Goal: Task Accomplishment & Management: Complete application form

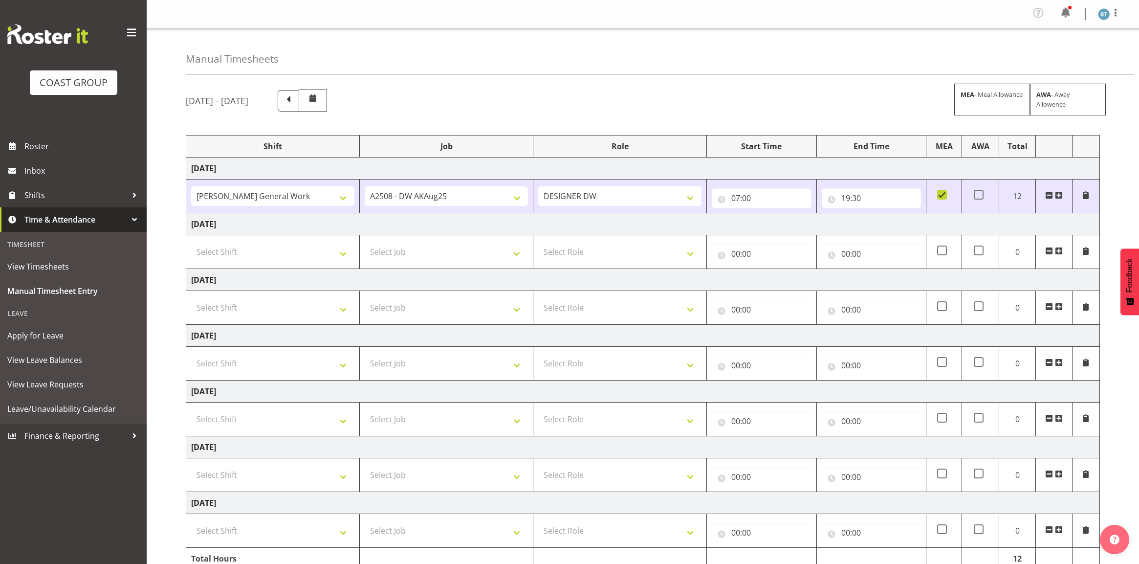
select select "9464"
click at [287, 242] on select "Select Shift [PERSON_NAME] General Work" at bounding box center [272, 252] width 163 height 20
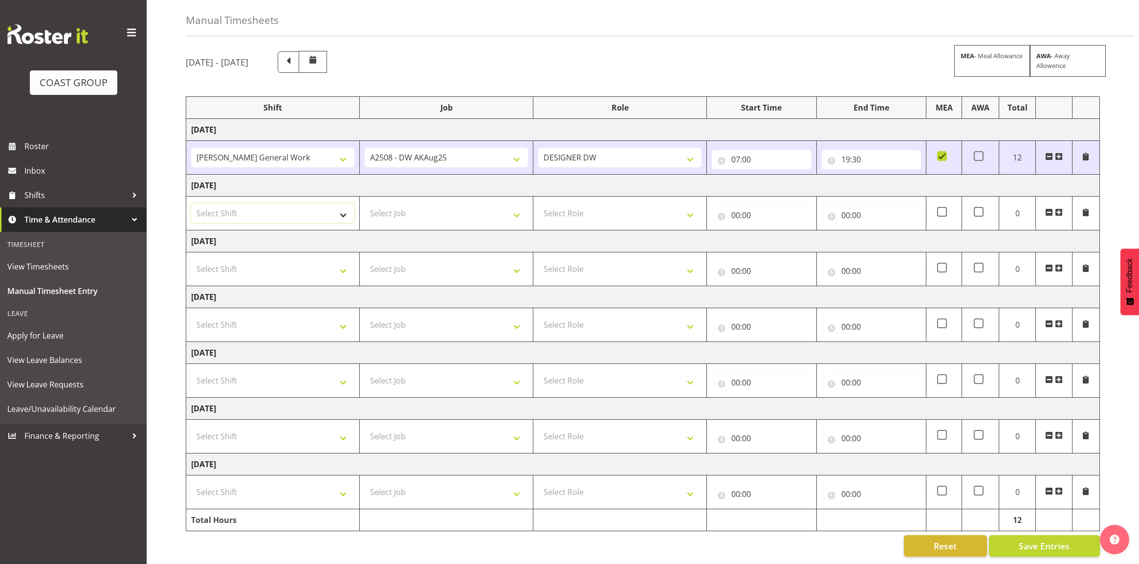
scroll to position [50, 0]
select select "6878"
click at [191, 203] on select "Select Shift [PERSON_NAME] General Work" at bounding box center [272, 213] width 163 height 20
click at [387, 203] on select "Select Job 1 Carlton Events 1 [PERSON_NAME][GEOGRAPHIC_DATA] 1 [PERSON_NAME][GE…" at bounding box center [446, 213] width 163 height 20
select select "9464"
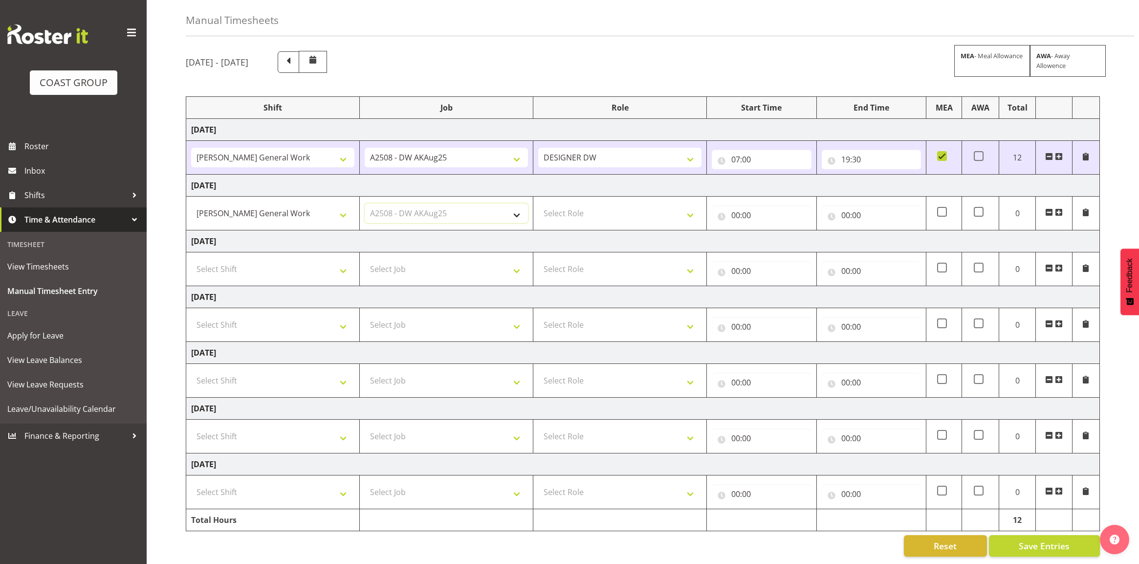
click at [365, 203] on select "Select Job 1 Carlton Events 1 [PERSON_NAME][GEOGRAPHIC_DATA] 1 [PERSON_NAME][GE…" at bounding box center [446, 213] width 163 height 20
click at [605, 203] on select "Select Role DESIGNER [PERSON_NAME]" at bounding box center [619, 213] width 163 height 20
select select "221"
click at [538, 203] on select "Select Role DESIGNER [PERSON_NAME]" at bounding box center [619, 213] width 163 height 20
click at [732, 205] on input "00:00" at bounding box center [761, 215] width 99 height 20
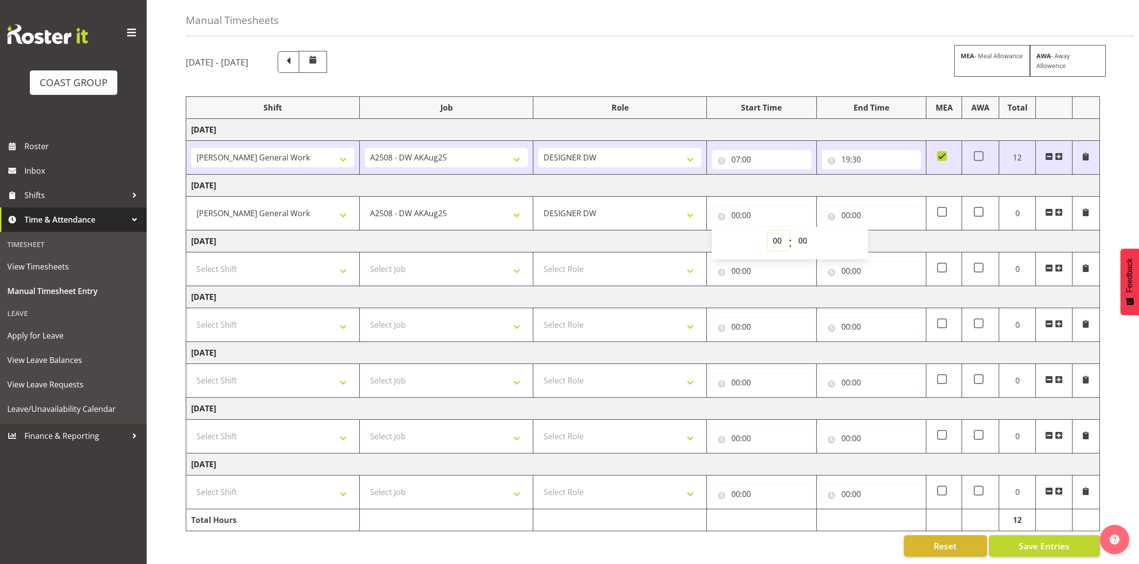
click at [776, 232] on select "00 01 02 03 04 05 06 07 08 09 10 11 12 13 14 15 16 17 18 19 20 21 22 23" at bounding box center [778, 241] width 22 height 20
select select "5"
click at [767, 231] on select "00 01 02 03 04 05 06 07 08 09 10 11 12 13 14 15 16 17 18 19 20 21 22 23" at bounding box center [778, 241] width 22 height 20
type input "05:00"
click at [810, 231] on select "00 01 02 03 04 05 06 07 08 09 10 11 12 13 14 15 16 17 18 19 20 21 22 23 24 25 2…" at bounding box center [804, 241] width 22 height 20
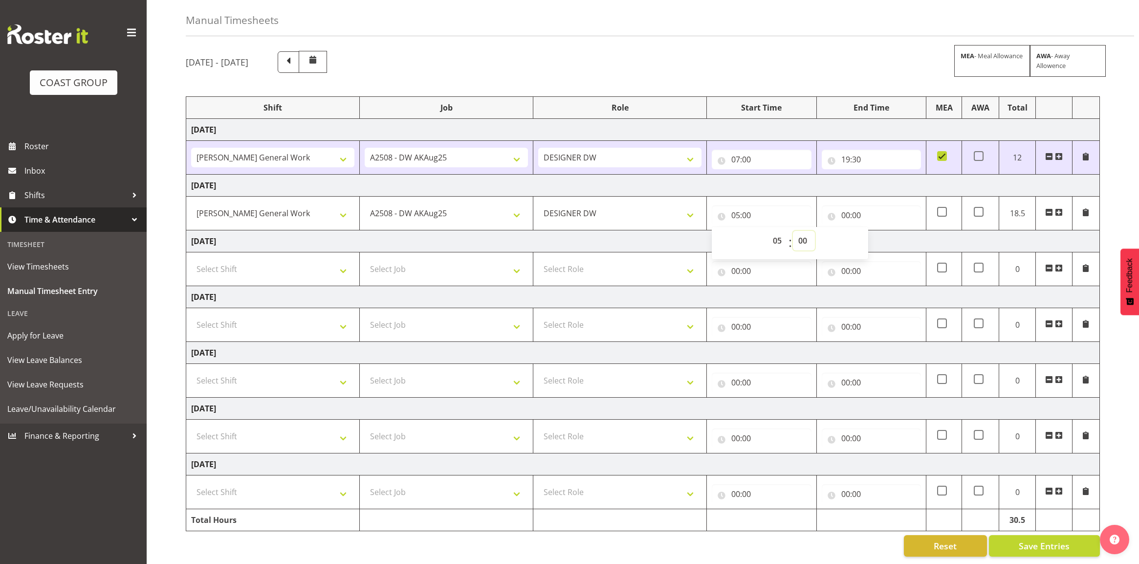
select select "30"
click at [793, 231] on select "00 01 02 03 04 05 06 07 08 09 10 11 12 13 14 15 16 17 18 19 20 21 22 23 24 25 2…" at bounding box center [804, 241] width 22 height 20
type input "05:30"
click at [852, 175] on td "[DATE]" at bounding box center [643, 186] width 914 height 22
click at [842, 206] on input "00:00" at bounding box center [871, 215] width 99 height 20
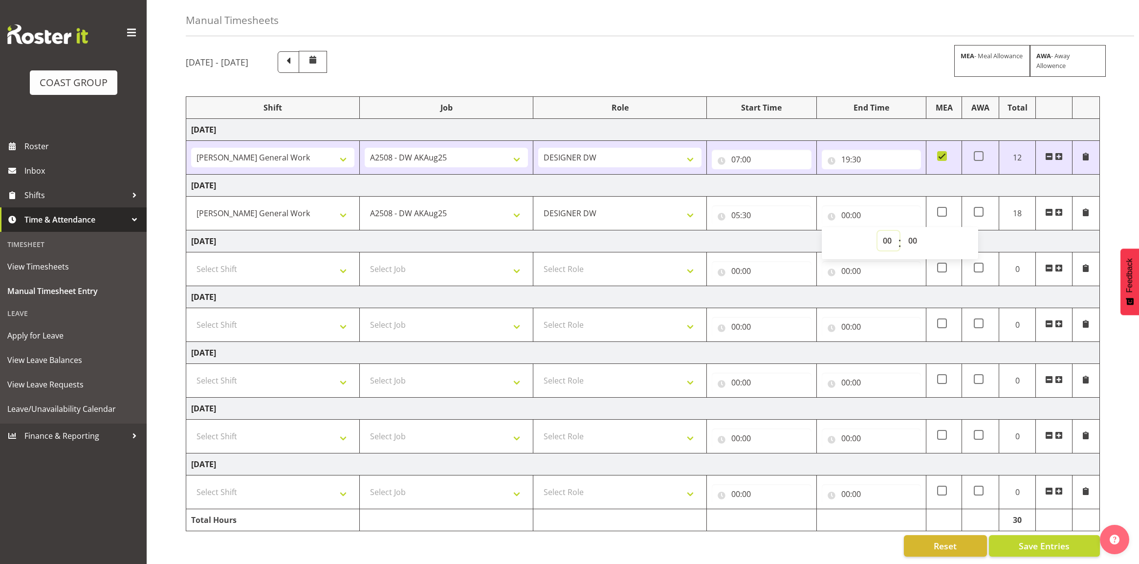
click at [885, 233] on select "00 01 02 03 04 05 06 07 08 09 10 11 12 13 14 15 16 17 18 19 20 21 22 23" at bounding box center [888, 241] width 22 height 20
select select "13"
click at [877, 231] on select "00 01 02 03 04 05 06 07 08 09 10 11 12 13 14 15 16 17 18 19 20 21 22 23" at bounding box center [888, 241] width 22 height 20
type input "13:00"
click at [1050, 239] on td "[DATE]" at bounding box center [643, 241] width 914 height 22
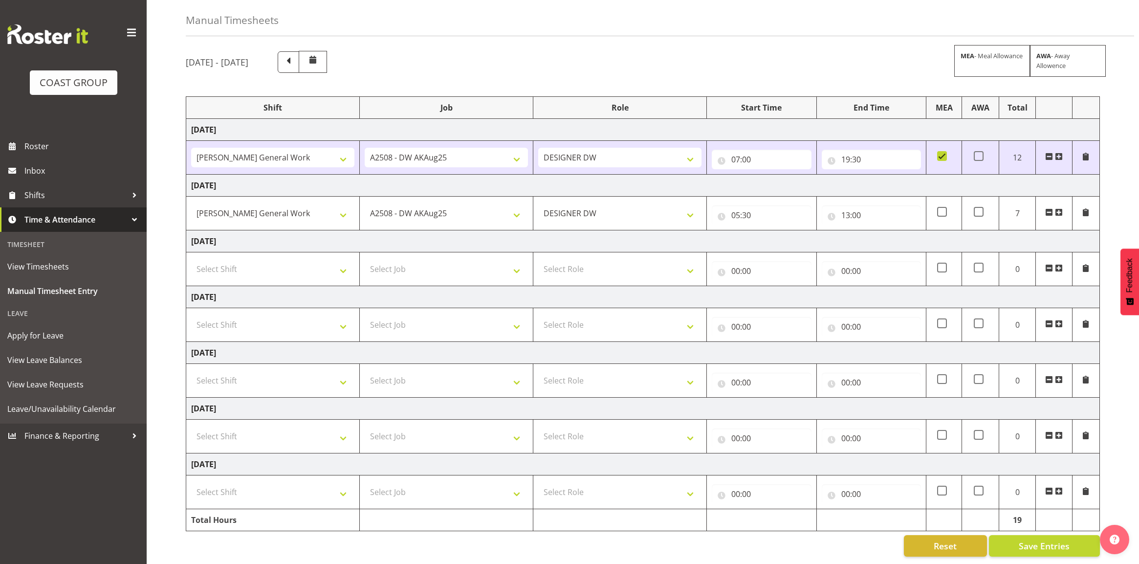
click at [1059, 208] on span at bounding box center [1059, 212] width 8 height 8
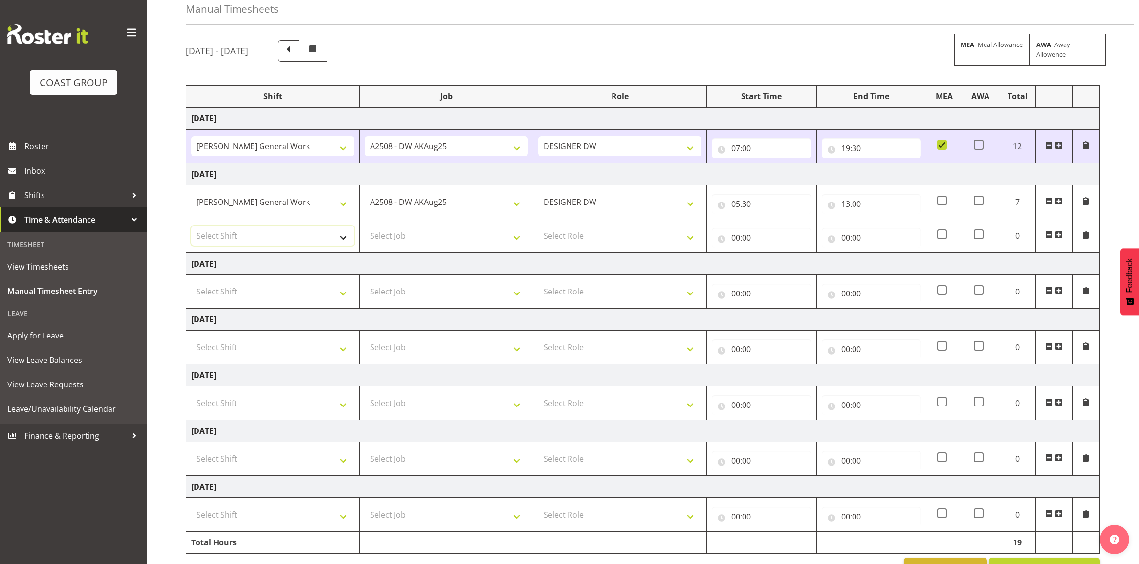
drag, startPoint x: 218, startPoint y: 234, endPoint x: 222, endPoint y: 237, distance: 5.6
click at [218, 234] on select "Select Shift [PERSON_NAME] General Work" at bounding box center [272, 236] width 163 height 20
select select "6878"
click at [191, 227] on select "Select Shift [PERSON_NAME] General Work" at bounding box center [272, 236] width 163 height 20
click at [440, 241] on select "Select Job 1 Carlton Events 1 [PERSON_NAME][GEOGRAPHIC_DATA] 1 [PERSON_NAME][GE…" at bounding box center [446, 236] width 163 height 20
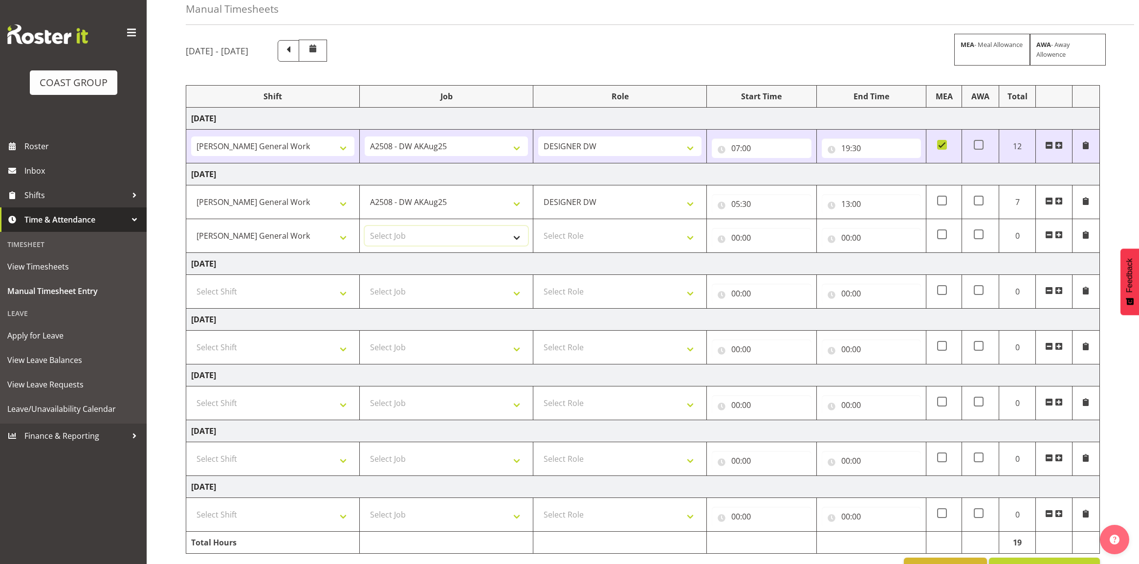
select select "9464"
click at [365, 227] on select "Select Job 1 Carlton Events 1 [PERSON_NAME][GEOGRAPHIC_DATA] 1 [PERSON_NAME][GE…" at bounding box center [446, 236] width 163 height 20
drag, startPoint x: 598, startPoint y: 241, endPoint x: 597, endPoint y: 246, distance: 5.0
click at [598, 241] on select "Select Role DESIGNER [PERSON_NAME]" at bounding box center [619, 236] width 163 height 20
select select "221"
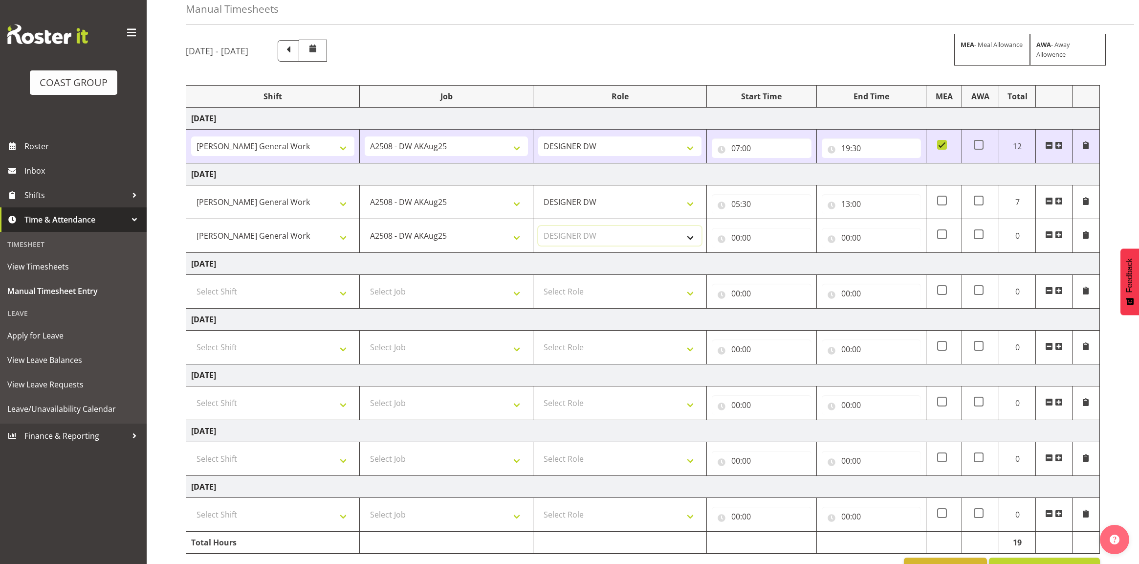
click at [538, 227] on select "Select Role DESIGNER [PERSON_NAME]" at bounding box center [619, 236] width 163 height 20
click at [735, 239] on input "00:00" at bounding box center [761, 238] width 99 height 20
click at [775, 264] on select "00 01 02 03 04 05 06 07 08 09 10 11 12 13 14 15 16 17 18 19 20 21 22 23" at bounding box center [778, 263] width 22 height 20
select select "15"
click at [767, 254] on select "00 01 02 03 04 05 06 07 08 09 10 11 12 13 14 15 16 17 18 19 20 21 22 23" at bounding box center [778, 263] width 22 height 20
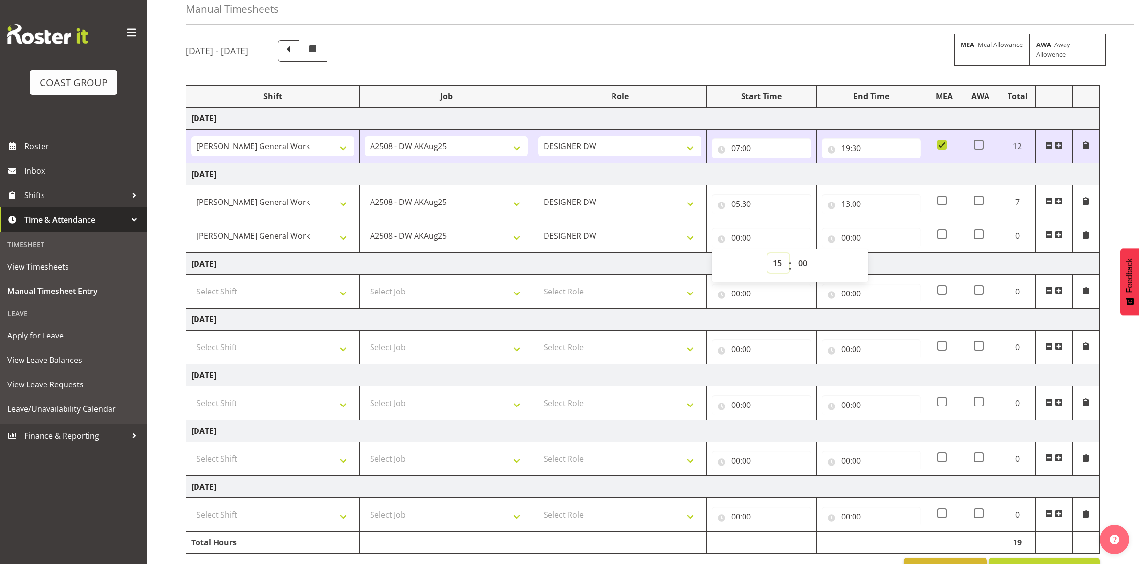
type input "15:00"
click at [803, 265] on select "00 01 02 03 04 05 06 07 08 09 10 11 12 13 14 15 16 17 18 19 20 21 22 23 24 25 2…" at bounding box center [804, 263] width 22 height 20
select select "30"
click at [793, 254] on select "00 01 02 03 04 05 06 07 08 09 10 11 12 13 14 15 16 17 18 19 20 21 22 23 24 25 2…" at bounding box center [804, 263] width 22 height 20
type input "15:30"
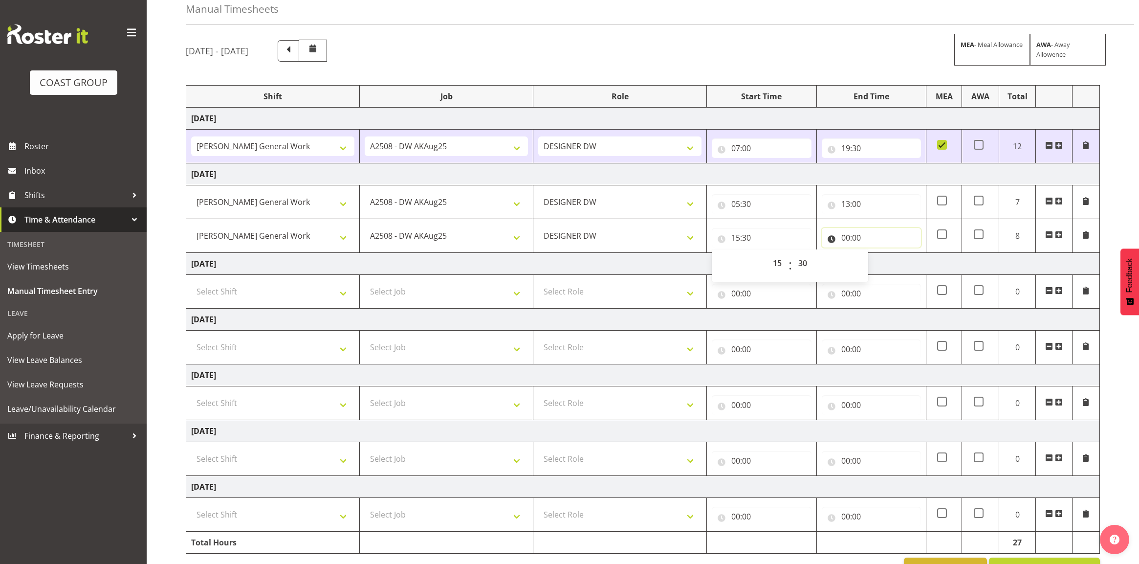
click at [851, 241] on input "00:00" at bounding box center [871, 238] width 99 height 20
click at [885, 265] on select "00 01 02 03 04 05 06 07 08 09 10 11 12 13 14 15 16 17 18 19 20 21 22 23" at bounding box center [888, 263] width 22 height 20
select select "18"
click at [877, 254] on select "00 01 02 03 04 05 06 07 08 09 10 11 12 13 14 15 16 17 18 19 20 21 22 23" at bounding box center [888, 263] width 22 height 20
type input "18:00"
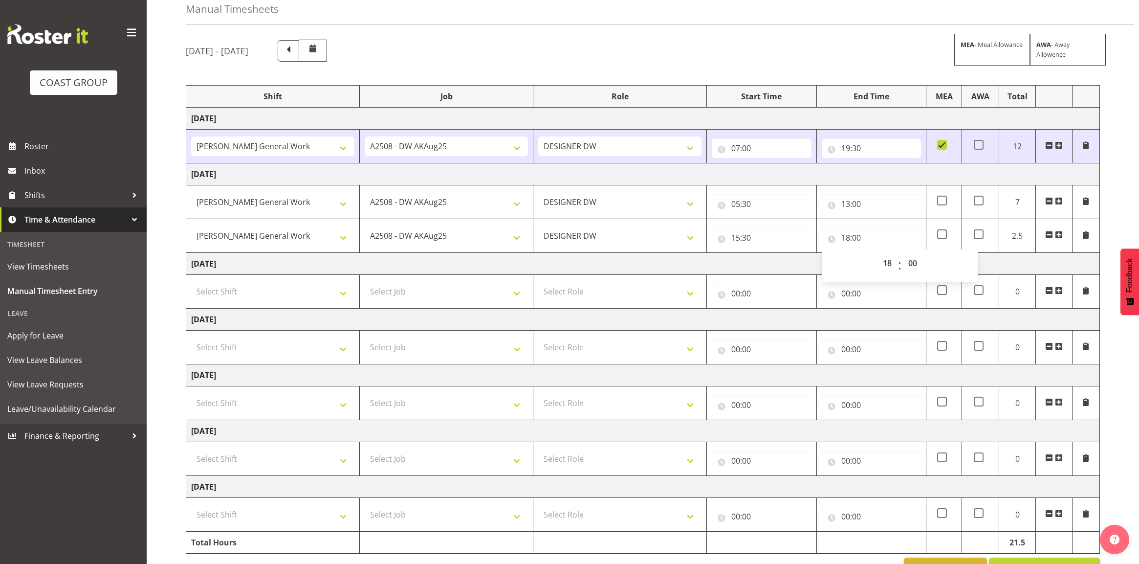
click at [771, 265] on td "[DATE]" at bounding box center [643, 264] width 914 height 22
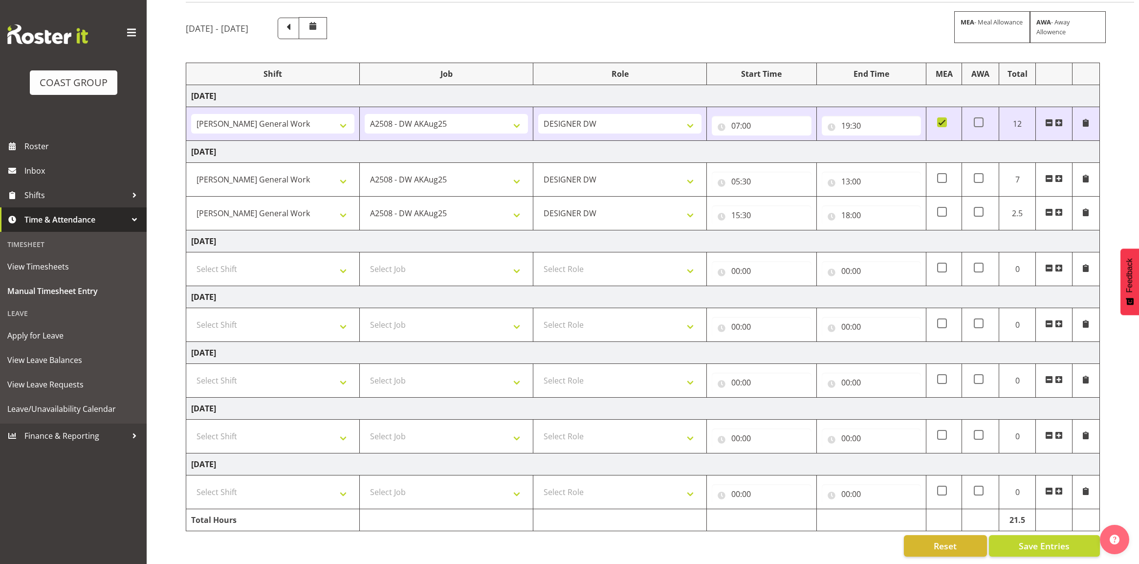
scroll to position [84, 0]
click at [1042, 542] on span "Save Entries" at bounding box center [1044, 545] width 51 height 13
